Goal: Information Seeking & Learning: Learn about a topic

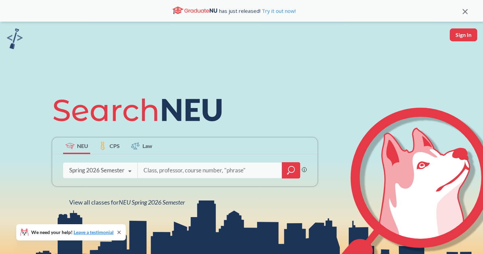
click at [291, 176] on div at bounding box center [291, 170] width 18 height 16
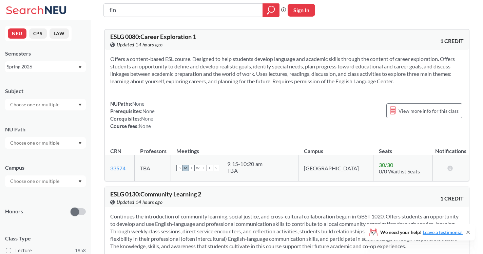
type input "fina"
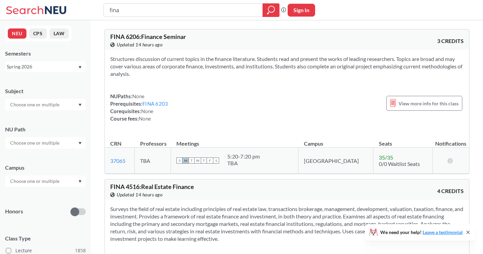
click at [21, 177] on div at bounding box center [45, 182] width 81 height 12
click at [35, 216] on div "Online ( 621 )" at bounding box center [47, 215] width 77 height 7
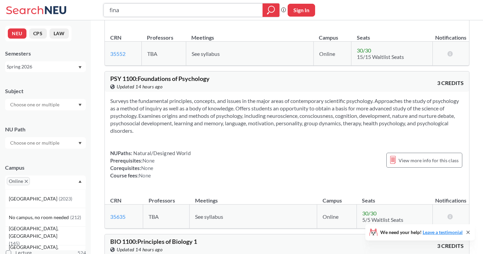
scroll to position [4966, 0]
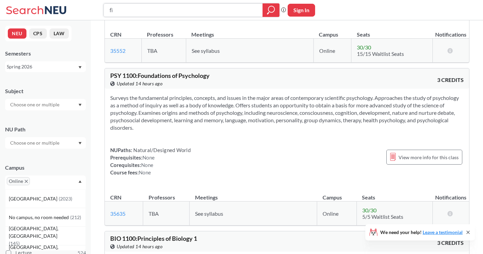
type input "f"
type input "INNO"
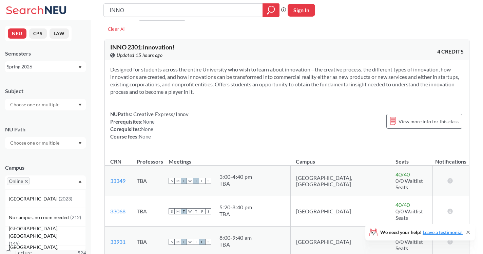
scroll to position [21, 0]
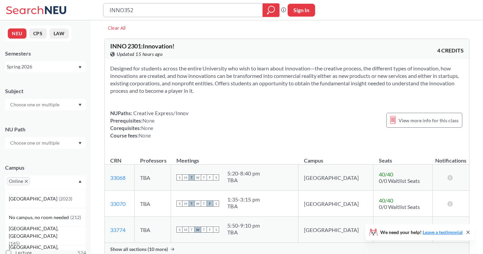
type input "INNO3520"
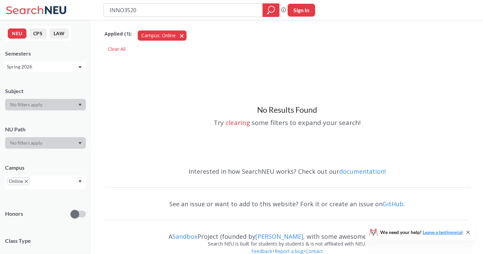
click at [181, 37] on button "Campus: Online Online" at bounding box center [162, 36] width 49 height 10
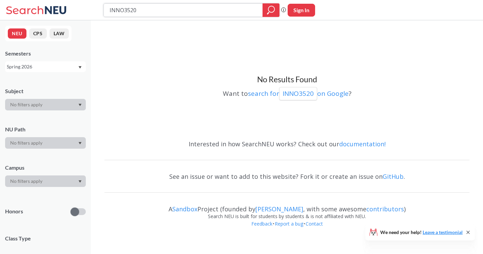
click at [270, 9] on icon "magnifying glass" at bounding box center [271, 9] width 8 height 9
click at [271, 12] on icon "magnifying glass" at bounding box center [271, 9] width 6 height 6
click at [62, 181] on div at bounding box center [45, 182] width 81 height 12
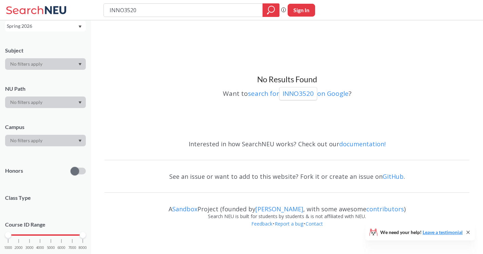
scroll to position [58, 0]
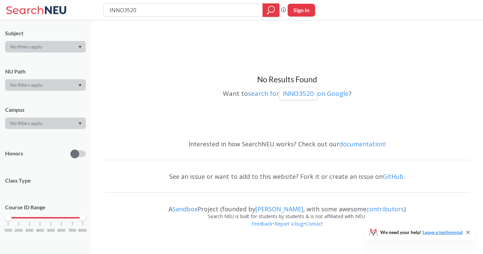
click at [78, 126] on div at bounding box center [45, 124] width 81 height 12
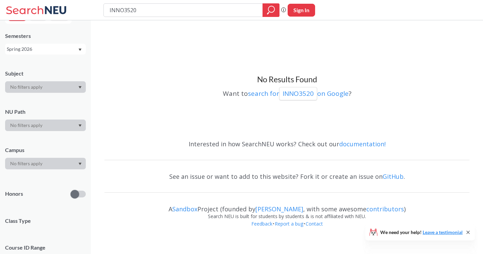
scroll to position [0, 0]
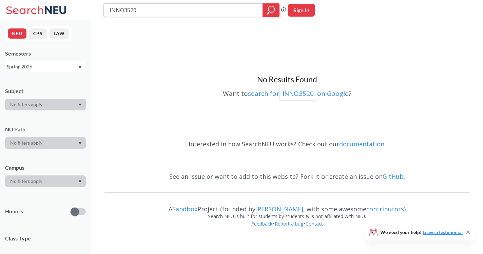
drag, startPoint x: 150, startPoint y: 11, endPoint x: 122, endPoint y: 8, distance: 27.9
click at [122, 8] on input "INNO3520" at bounding box center [183, 10] width 149 height 12
type input "INNO"
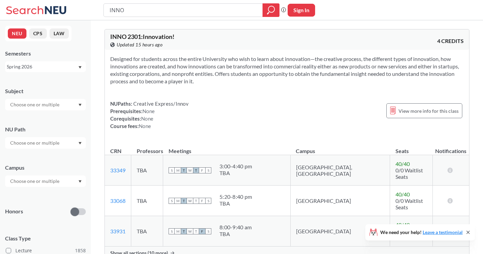
click at [44, 182] on input "text" at bounding box center [35, 181] width 57 height 8
click at [59, 196] on span "( 2023 )" at bounding box center [66, 197] width 14 height 6
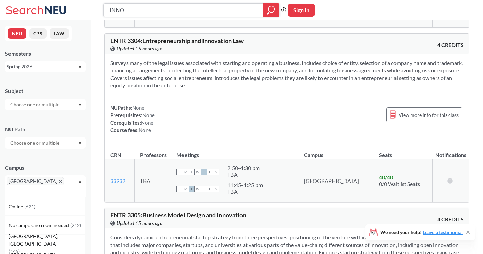
scroll to position [2468, 0]
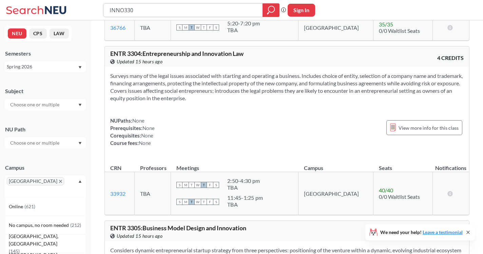
type input "INNO3309"
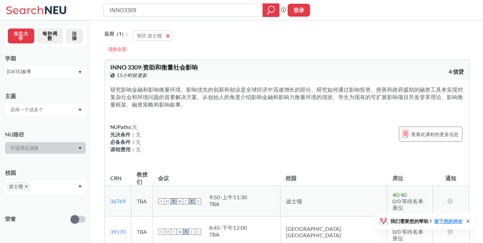
click at [195, 143] on div "NUPaths: 无 先决条件： 无 必备条件： 无 课程费用： 无 查看此课程的更多信息" at bounding box center [286, 138] width 353 height 30
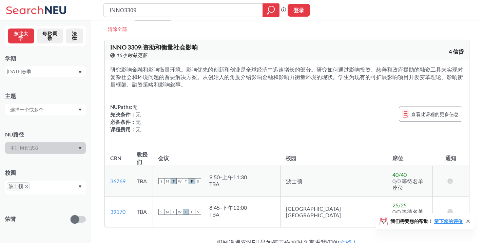
scroll to position [12, 0]
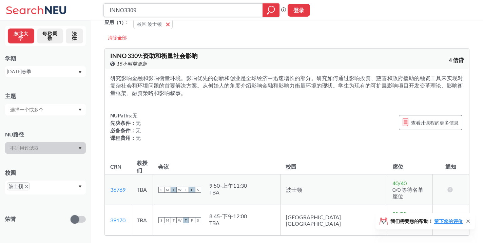
drag, startPoint x: 162, startPoint y: 12, endPoint x: 96, endPoint y: 5, distance: 66.5
click at [96, 5] on div "INNO3309 短语搜索确保准确的搜索结果出现在结果中。例如，如果你希望准确的短语“工作室设计”出现在搜索结果中，请用引号来包装它。 登录" at bounding box center [241, 10] width 483 height 20
type input "fina 2720"
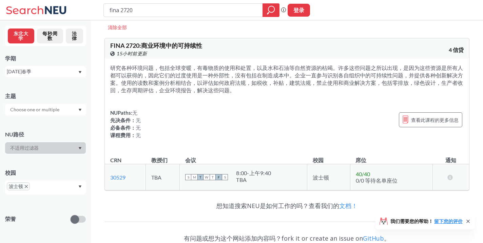
scroll to position [26, 0]
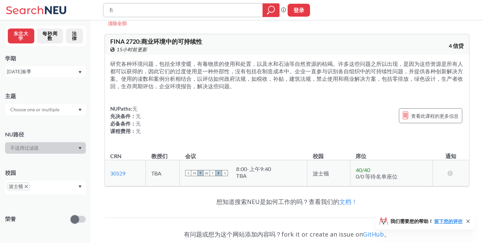
type input "f"
type input "INNO3520"
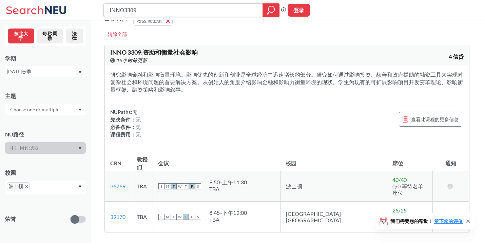
scroll to position [18, 0]
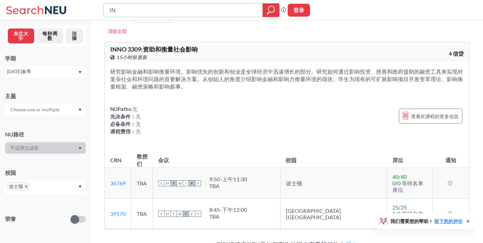
type input "I"
type input "fina 2730"
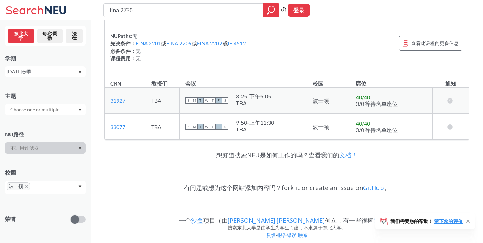
scroll to position [90, 0]
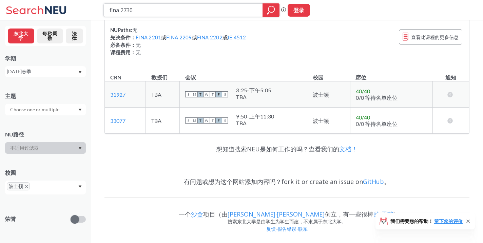
click at [180, 13] on input "fina 2730" at bounding box center [183, 10] width 149 height 12
type input "fina 3305"
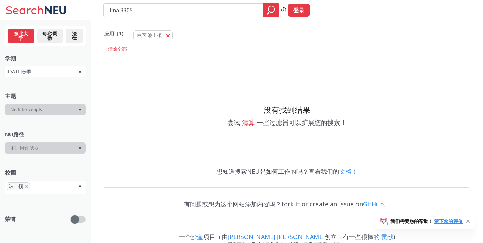
scroll to position [2, 0]
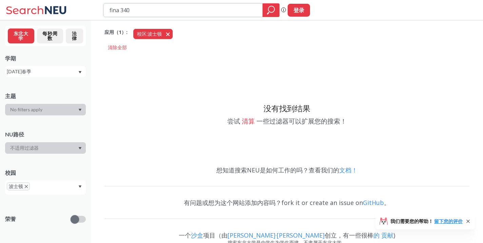
type input "fina 3401"
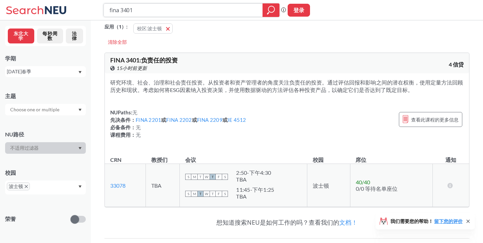
scroll to position [8, 0]
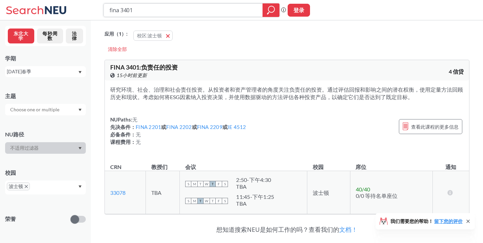
scroll to position [2, 0]
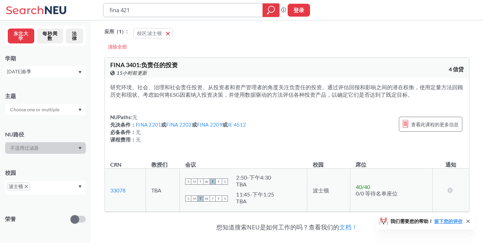
type input "fina 4219"
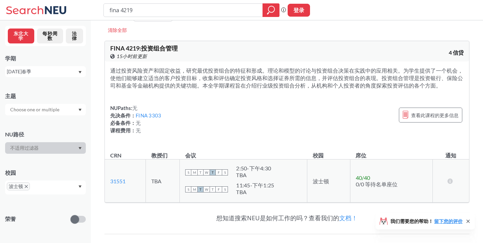
scroll to position [20, 0]
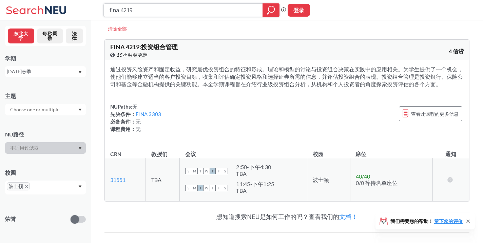
click at [168, 9] on input "fina 4219" at bounding box center [183, 10] width 149 height 12
type input "fina 4220"
